Goal: Task Accomplishment & Management: Complete application form

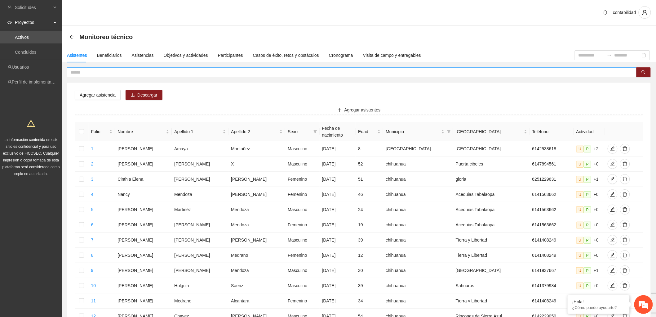
click at [120, 71] on input "text" at bounding box center [349, 72] width 557 height 7
click at [80, 72] on input "text" at bounding box center [349, 72] width 557 height 7
click at [647, 71] on button "button" at bounding box center [643, 72] width 14 height 10
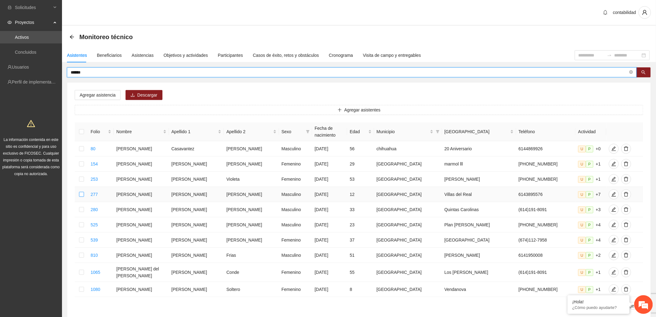
type input "******"
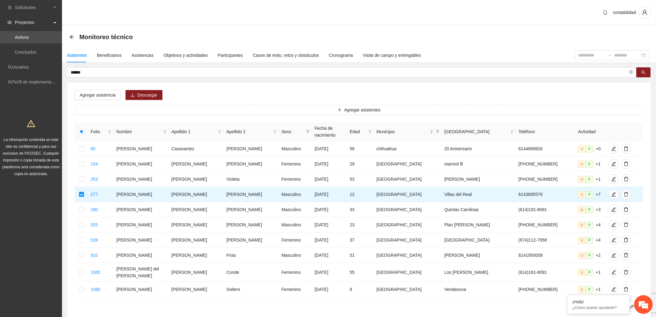
click at [93, 101] on div "Agregar asistencia Descargar Agregar asistentes Folio Nombre Apellido 1 Apellid…" at bounding box center [358, 201] width 583 height 239
click at [95, 95] on span "Agregar asistencia" at bounding box center [98, 94] width 36 height 7
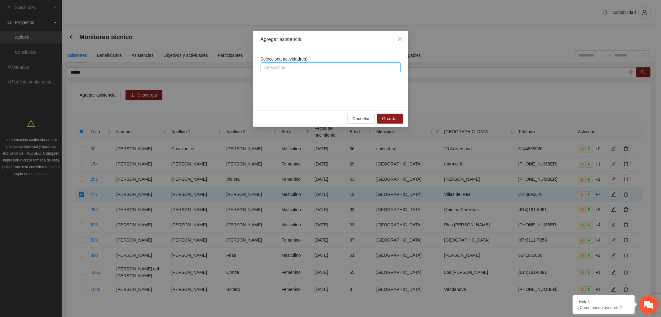
click at [308, 67] on div at bounding box center [330, 67] width 137 height 7
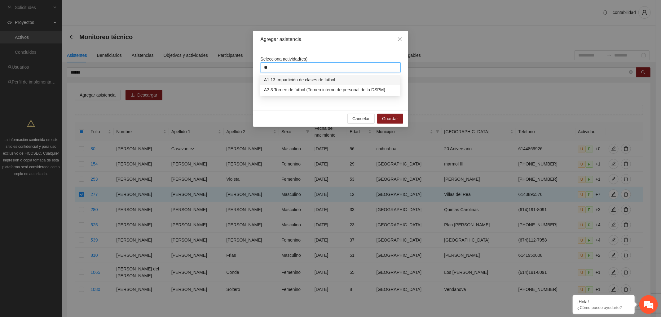
type input "***"
click at [309, 81] on div "A1.13 Impartición de clases de futbol" at bounding box center [330, 79] width 133 height 7
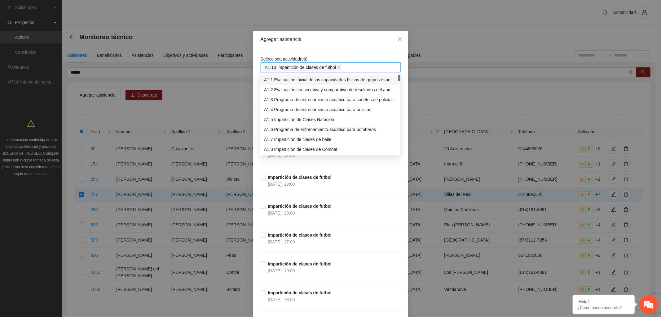
click at [342, 45] on div "Agregar asistencia" at bounding box center [330, 39] width 155 height 17
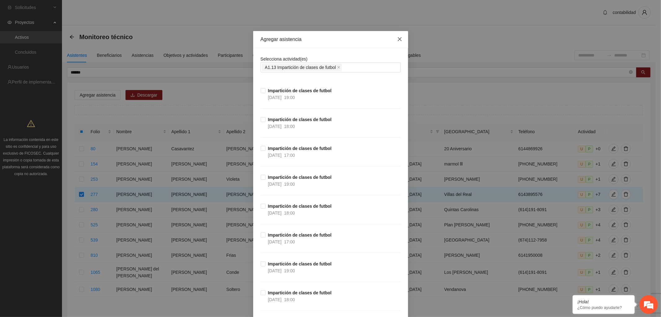
click at [399, 39] on icon "close" at bounding box center [399, 39] width 5 height 5
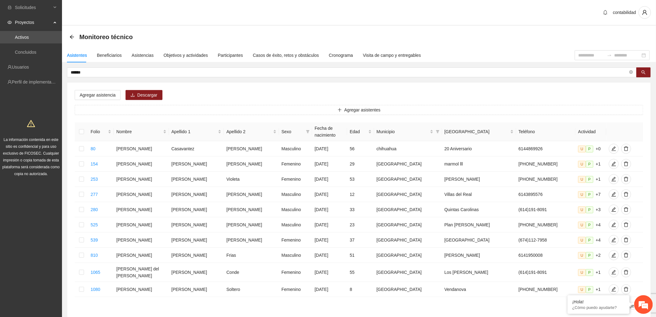
drag, startPoint x: 90, startPoint y: 71, endPoint x: 15, endPoint y: 60, distance: 76.2
click at [39, 64] on section "Solicitudes Proyectos Activos Concluidos Usuarios Perfil de implementadora La i…" at bounding box center [328, 179] width 656 height 359
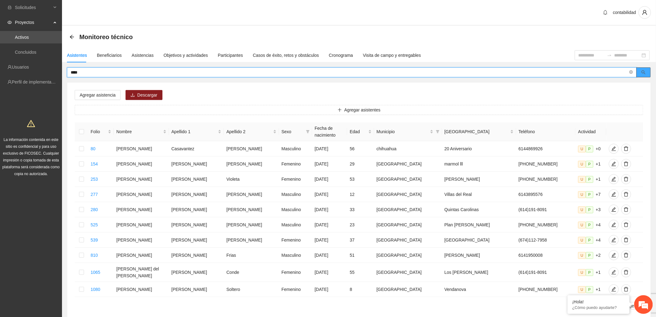
click at [647, 70] on button "button" at bounding box center [643, 72] width 14 height 10
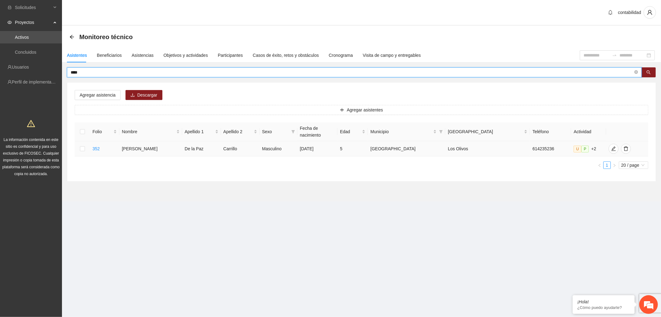
type input "****"
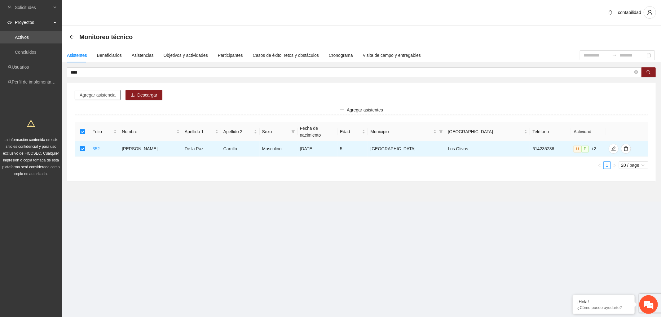
click at [95, 93] on span "Agregar asistencia" at bounding box center [98, 94] width 36 height 7
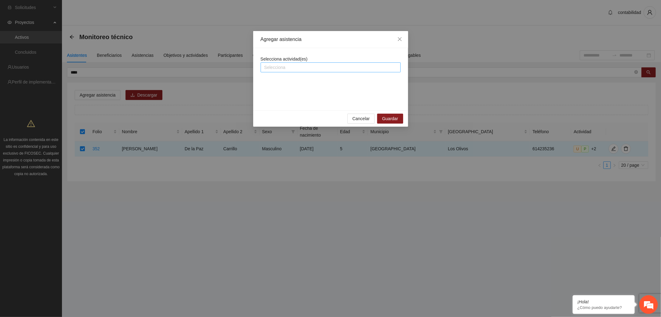
click at [287, 69] on div at bounding box center [330, 67] width 137 height 7
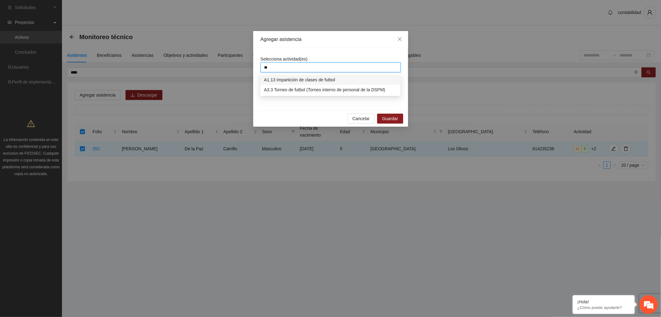
type input "***"
click at [317, 76] on div "A1.13 Impartición de clases de futbol" at bounding box center [330, 79] width 133 height 7
click at [325, 56] on div "Selecciona actividad(es) *** fut" at bounding box center [331, 63] width 140 height 17
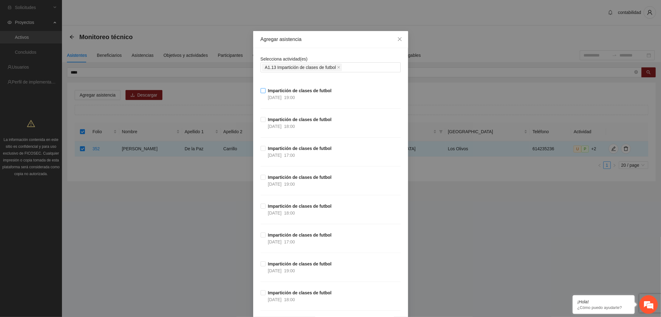
click at [303, 94] on span "Impartición de clases de futbol [DATE] 19:00" at bounding box center [300, 94] width 69 height 14
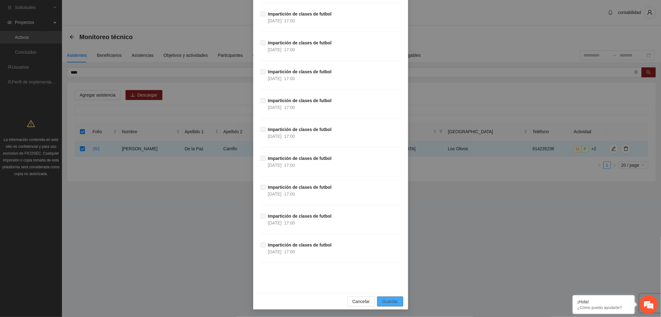
click at [389, 305] on button "Guardar" at bounding box center [390, 301] width 26 height 10
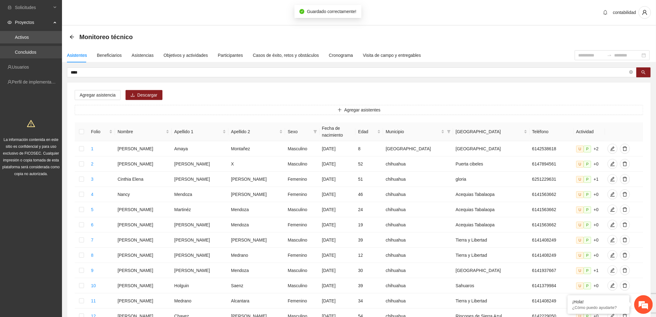
drag, startPoint x: 93, startPoint y: 70, endPoint x: 0, endPoint y: 56, distance: 94.1
click at [27, 73] on section "Solicitudes Proyectos Activos Concluidos Usuarios Perfil de implementadora La i…" at bounding box center [328, 259] width 656 height 518
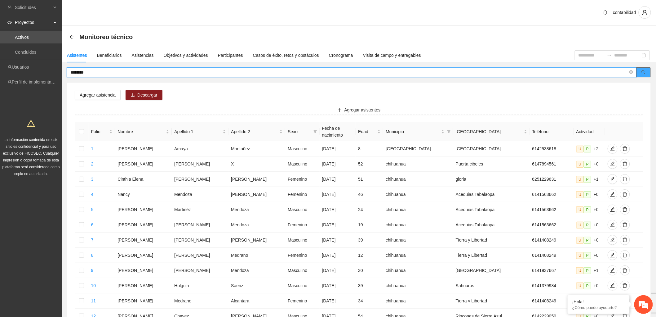
click at [644, 75] on button "button" at bounding box center [643, 72] width 14 height 10
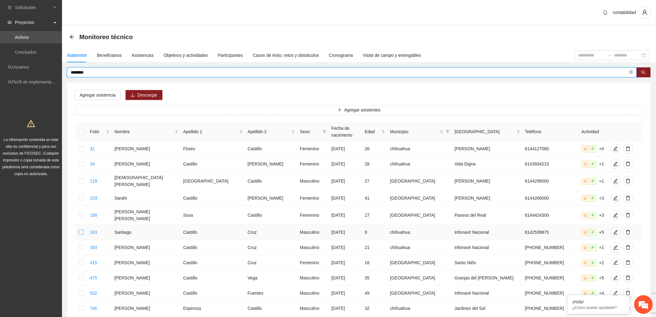
type input "********"
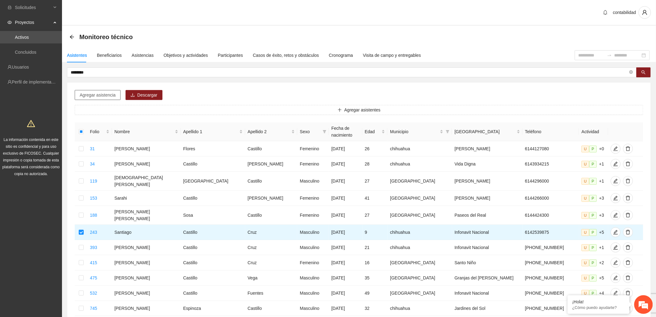
click at [83, 94] on span "Agregar asistencia" at bounding box center [98, 94] width 36 height 7
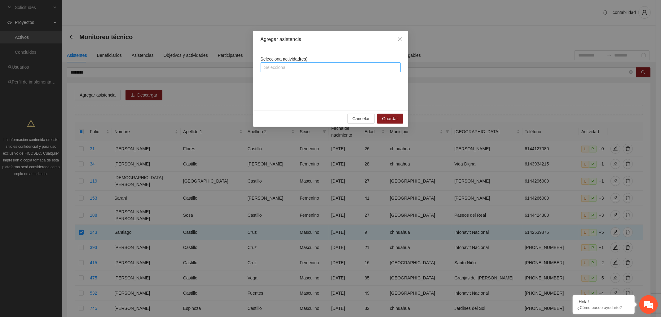
click at [269, 64] on div at bounding box center [330, 67] width 137 height 7
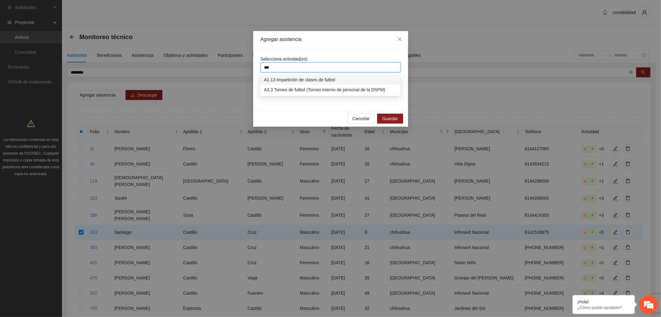
type input "****"
click at [332, 82] on div "A1.13 Impartición de clases de futbol" at bounding box center [330, 79] width 133 height 7
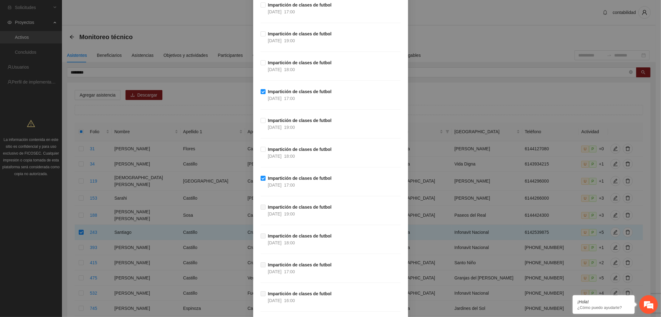
scroll to position [1688, 0]
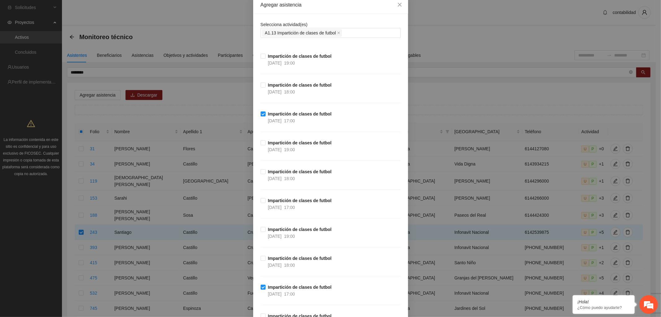
scroll to position [14674, 0]
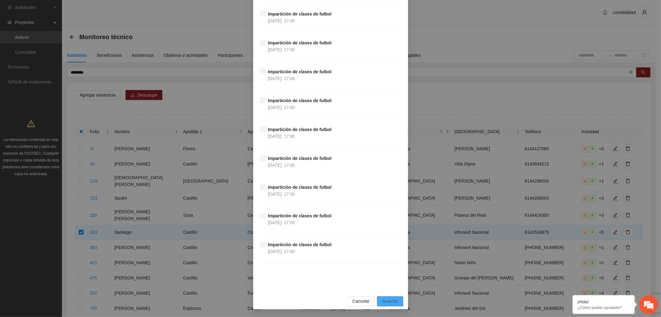
click at [386, 296] on button "Guardar" at bounding box center [390, 301] width 26 height 10
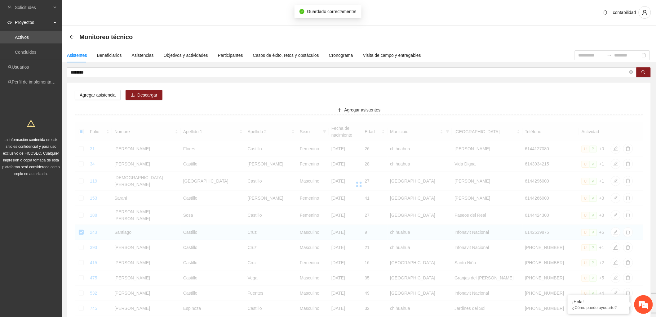
drag, startPoint x: 86, startPoint y: 71, endPoint x: 13, endPoint y: 73, distance: 73.5
click at [51, 70] on section "Solicitudes Proyectos Activos Concluidos Usuarios Perfil de implementadora La i…" at bounding box center [328, 206] width 656 height 412
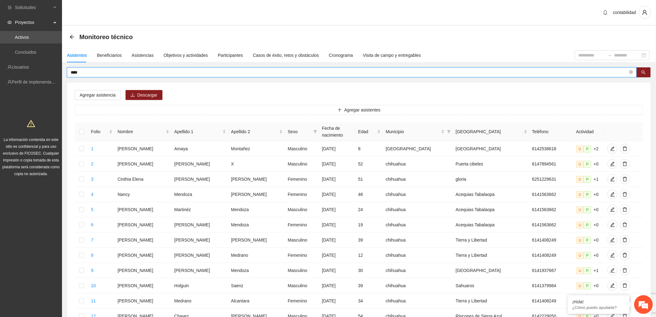
type input "****"
click at [639, 66] on div "Asistentes Beneficiarios Asistencias Objetivos y actividades Participantes Caso…" at bounding box center [359, 264] width 594 height 433
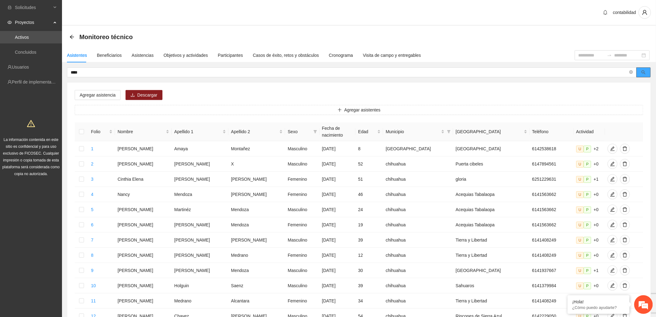
click at [641, 71] on button "button" at bounding box center [643, 72] width 14 height 10
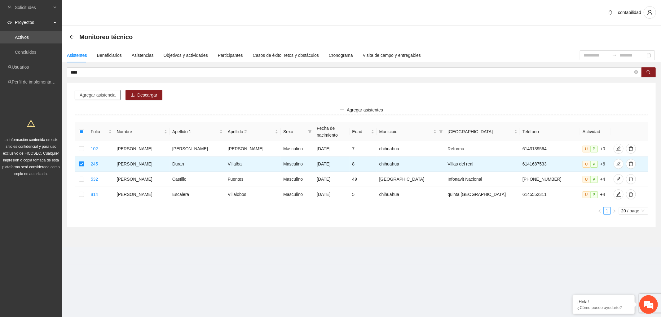
click at [93, 90] on button "Agregar asistencia" at bounding box center [98, 95] width 46 height 10
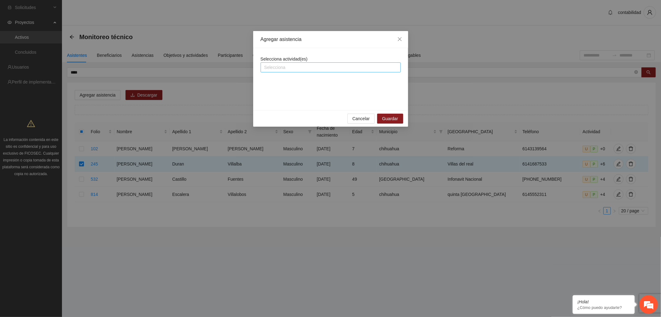
click at [298, 69] on div at bounding box center [330, 67] width 137 height 7
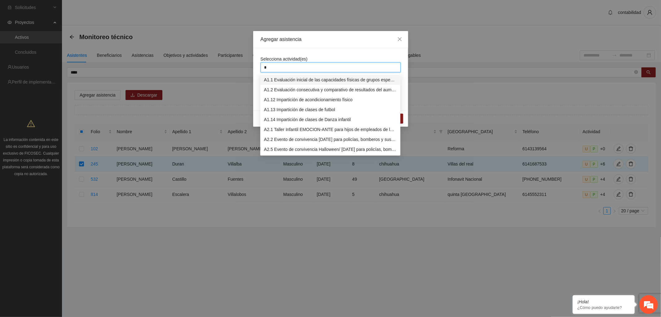
type input "**"
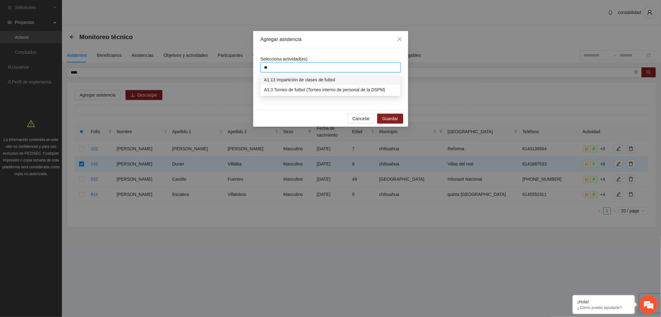
click at [326, 79] on div "A1.13 Impartición de clases de futbol" at bounding box center [330, 79] width 133 height 7
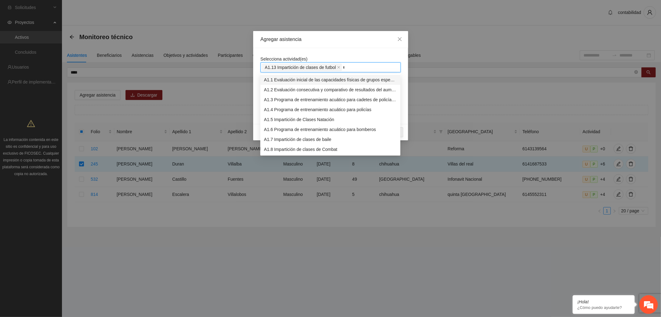
click at [337, 43] on div "Agregar asistencia" at bounding box center [330, 39] width 155 height 17
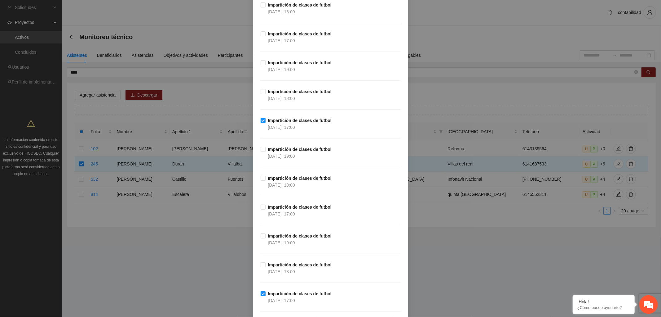
scroll to position [689, 0]
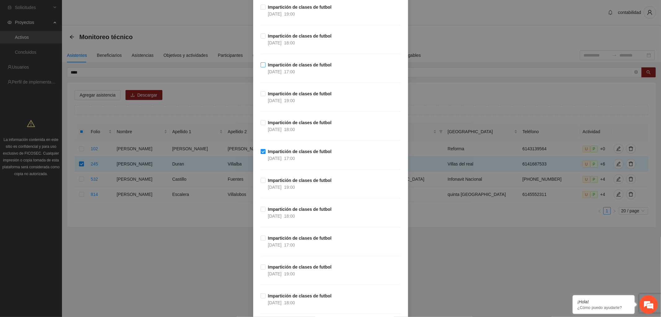
click at [262, 68] on label "Impartición de clases de futbol [DATE] 17:00" at bounding box center [297, 68] width 73 height 14
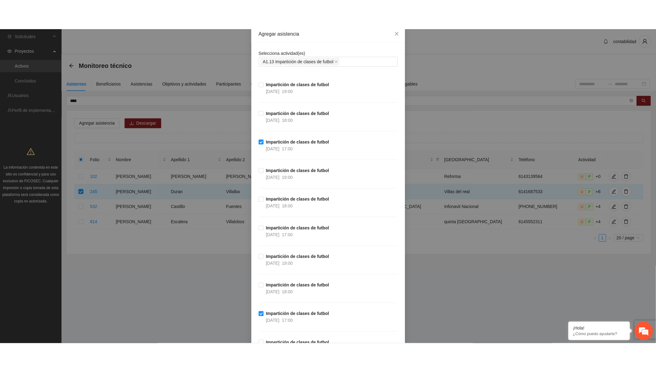
scroll to position [14674, 0]
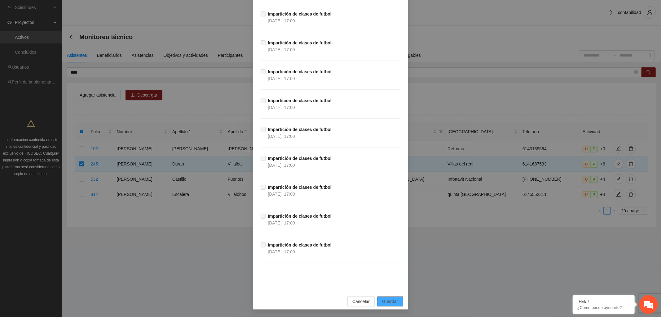
drag, startPoint x: 398, startPoint y: 299, endPoint x: 405, endPoint y: 292, distance: 9.6
click at [398, 299] on button "Guardar" at bounding box center [390, 301] width 26 height 10
